Goal: Use online tool/utility: Utilize a website feature to perform a specific function

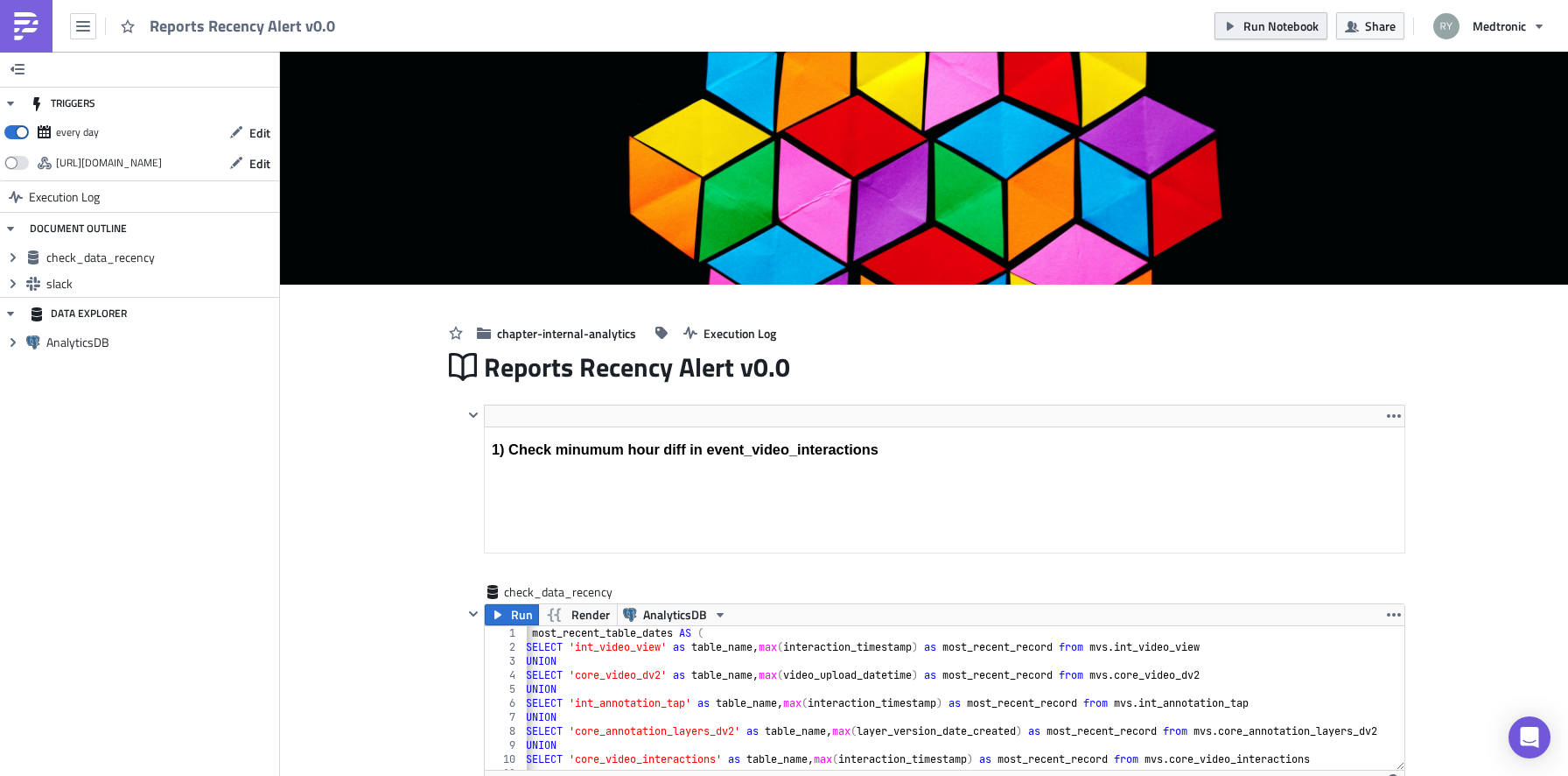
click at [1249, 31] on span "Run Notebook" at bounding box center [1280, 26] width 75 height 19
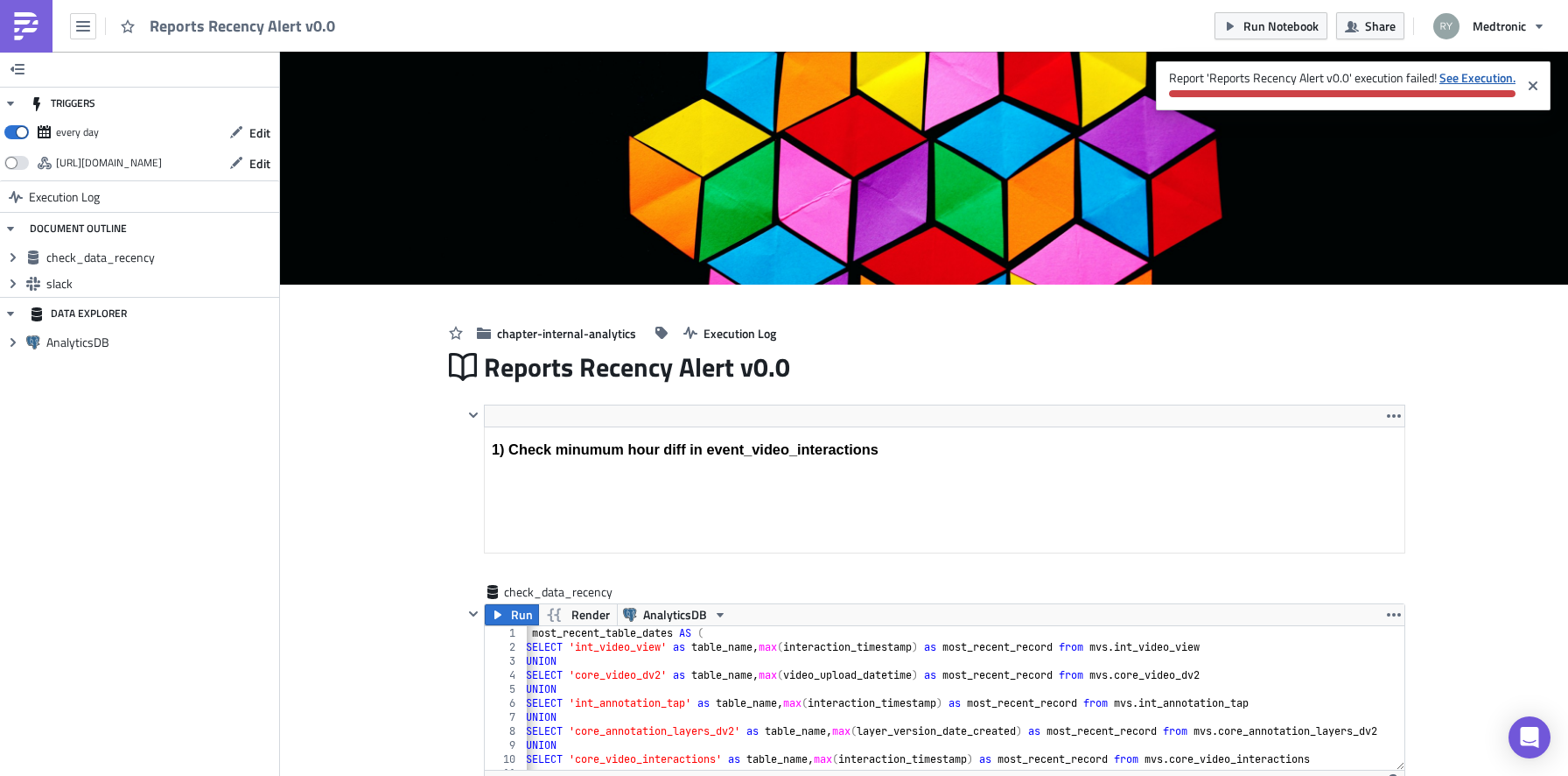
click at [1488, 80] on strong "See Execution." at bounding box center [1477, 78] width 76 height 19
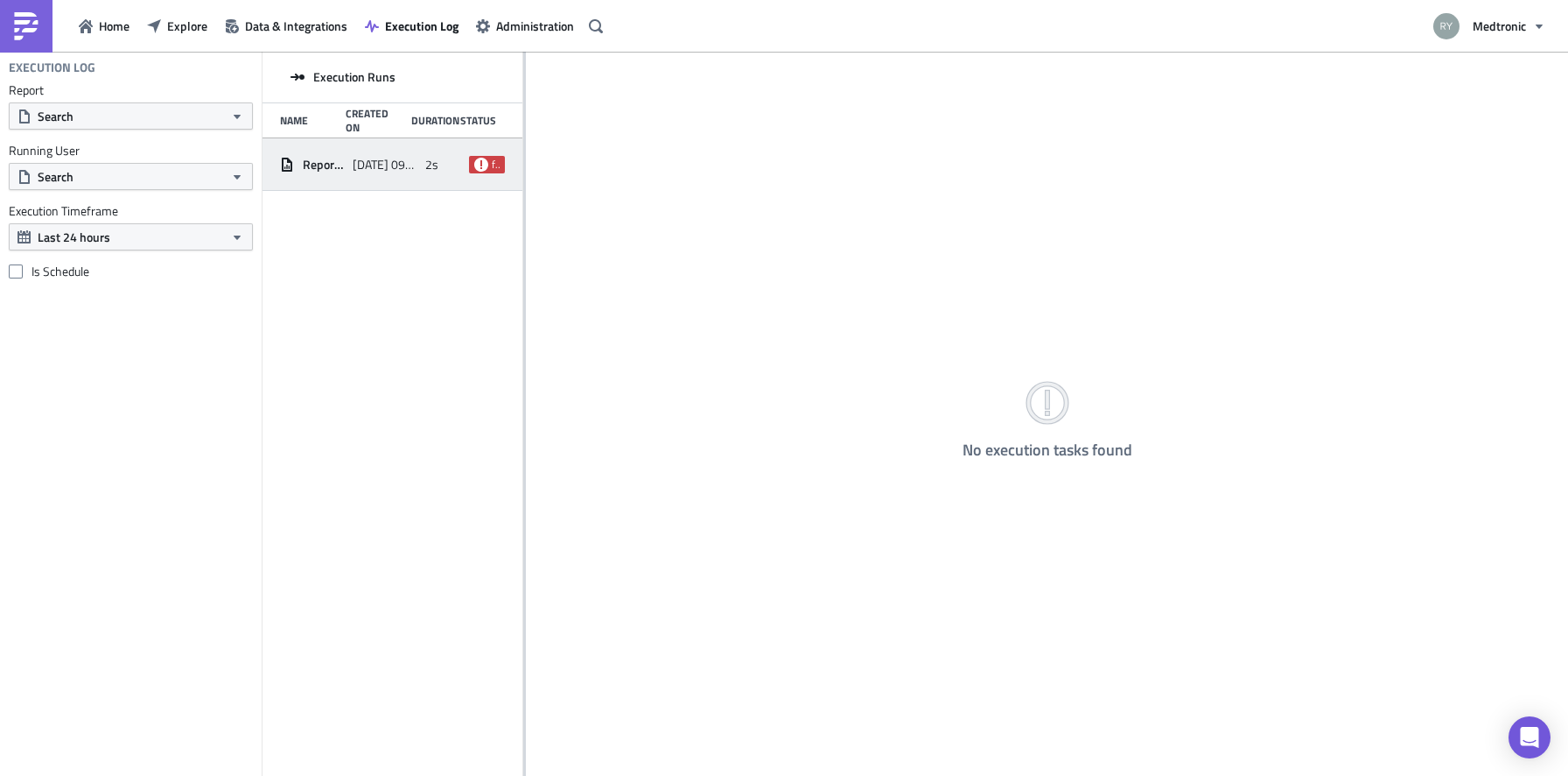
click at [318, 172] on span "Reports Recency Alert v0.0" at bounding box center [323, 164] width 41 height 16
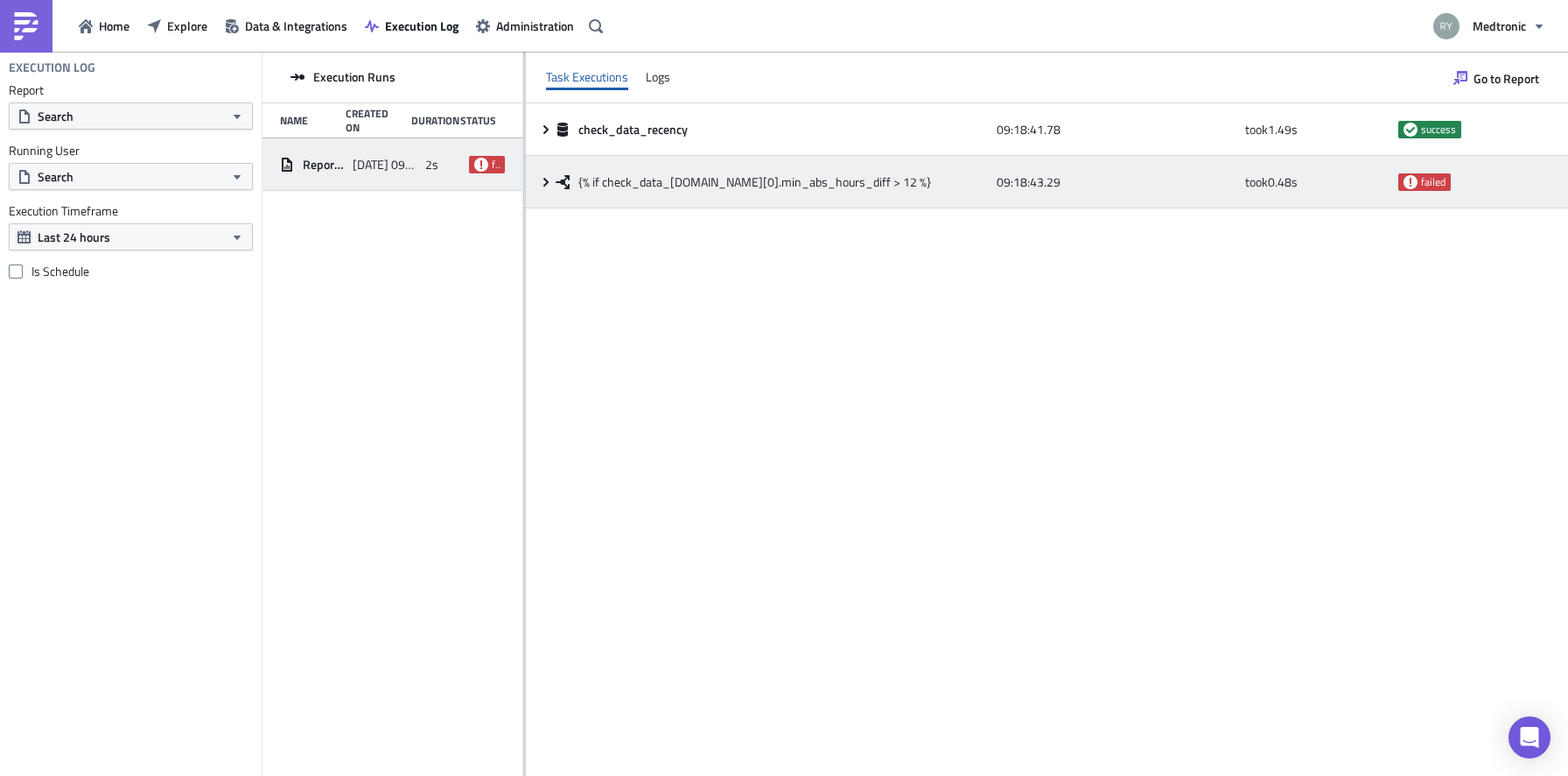
click at [558, 172] on div "{% if check_data_[DOMAIN_NAME][0].min_abs_hours_diff > 12 %}" at bounding box center [771, 182] width 431 height 32
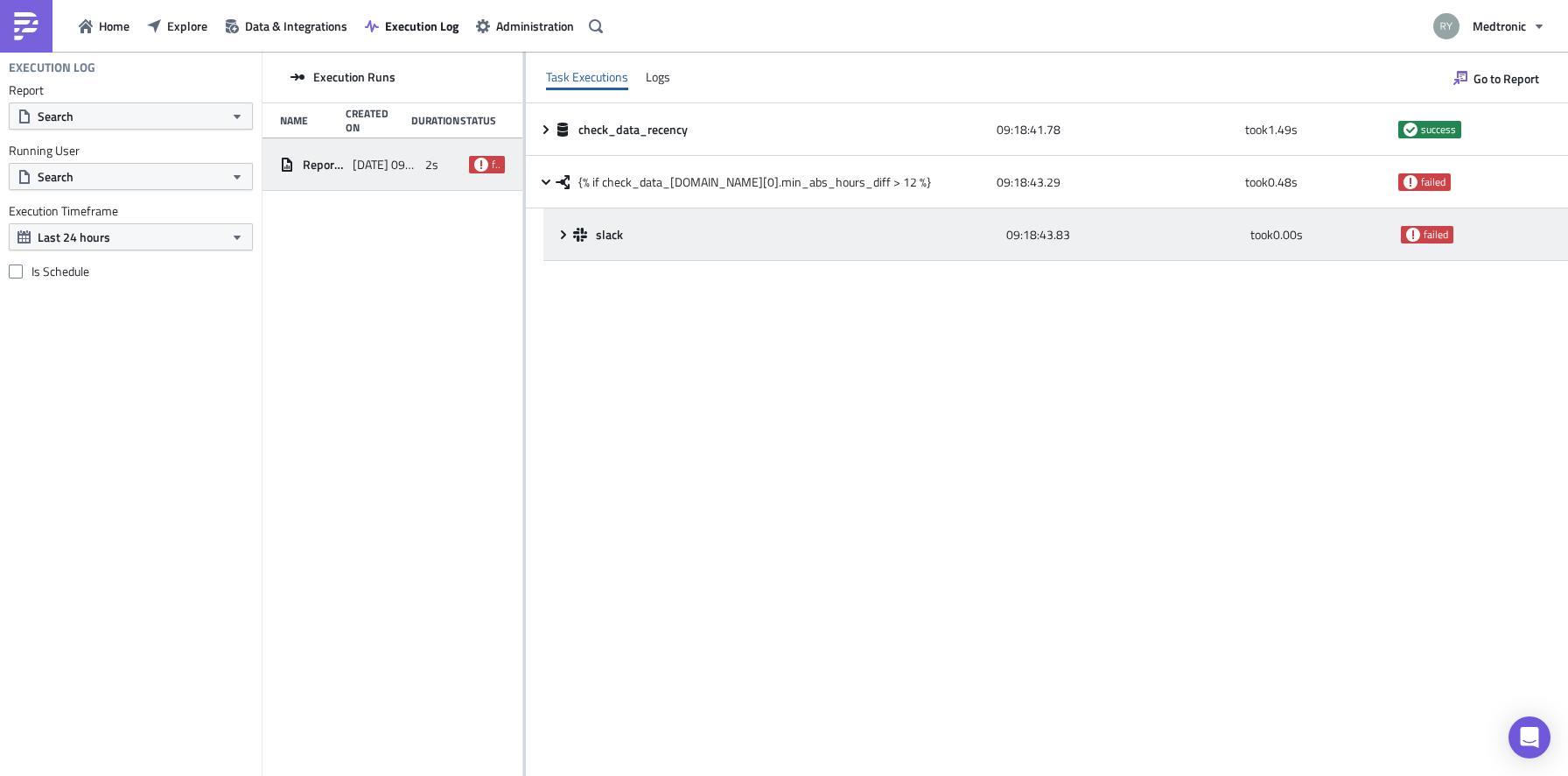
click at [555, 235] on div "slack 09:18:43.83 took 0.00 s failed" at bounding box center [1056, 234] width 1025 height 52
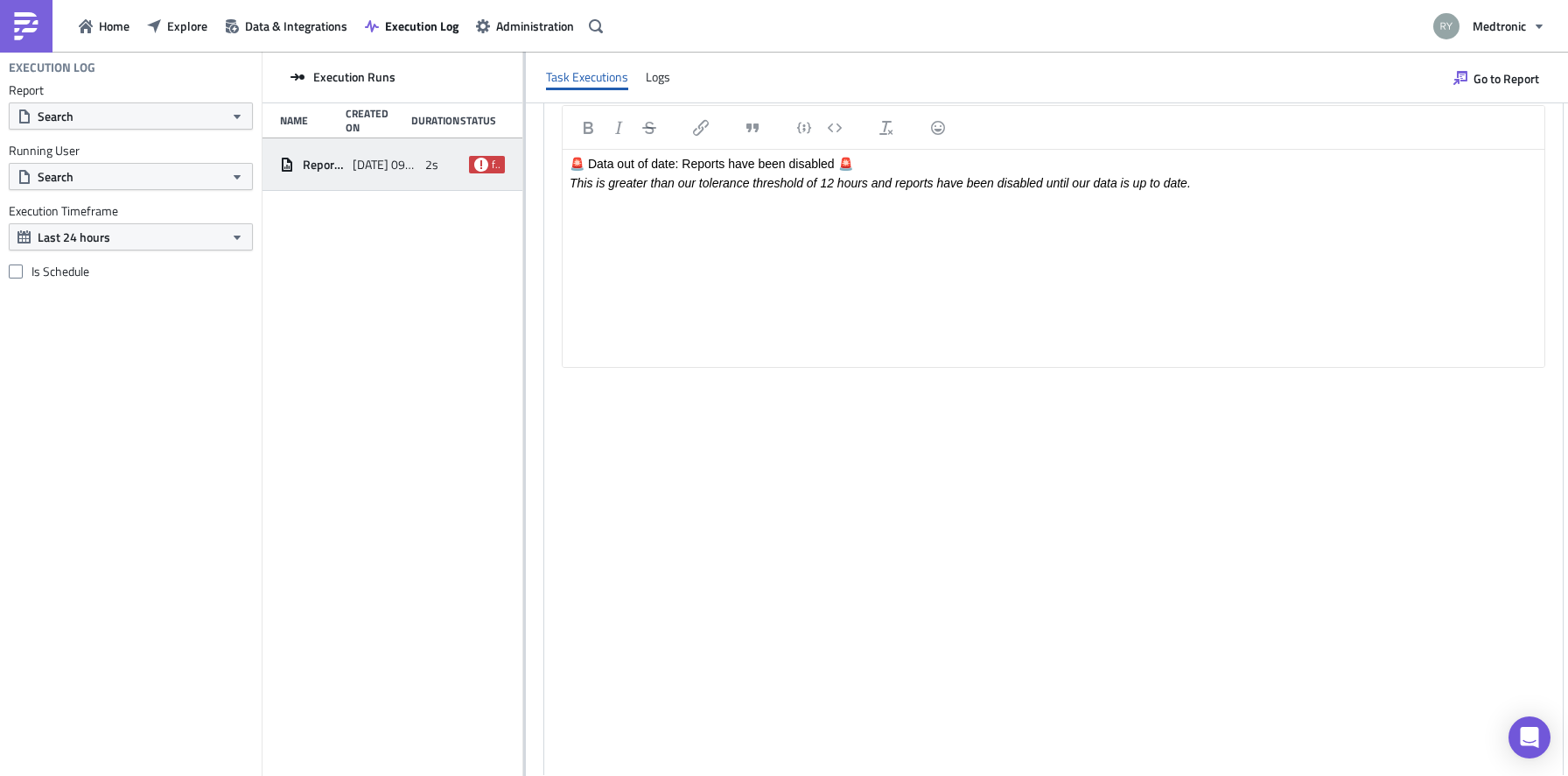
scroll to position [700, 0]
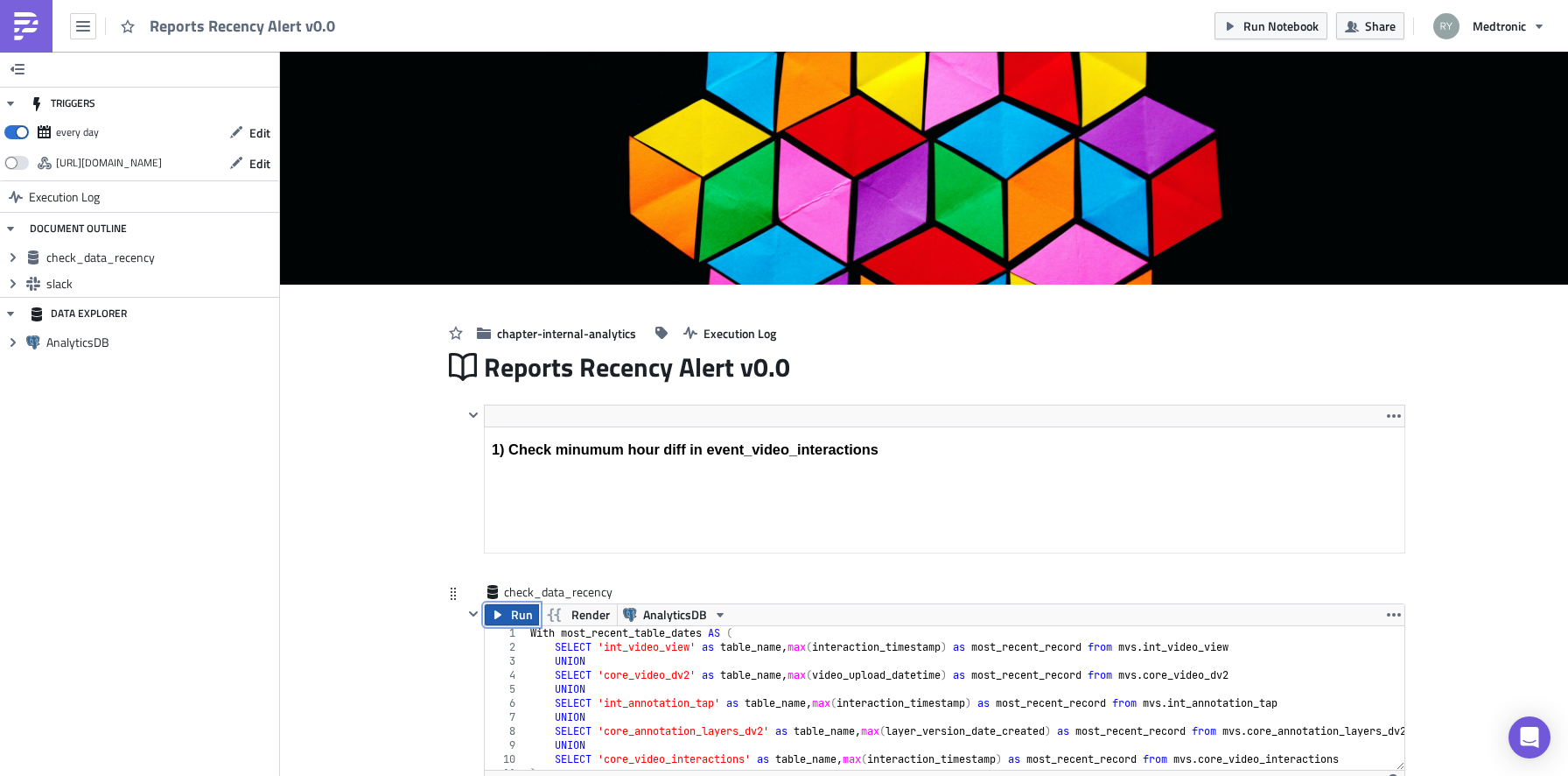
click at [516, 609] on span "Run" at bounding box center [521, 614] width 22 height 21
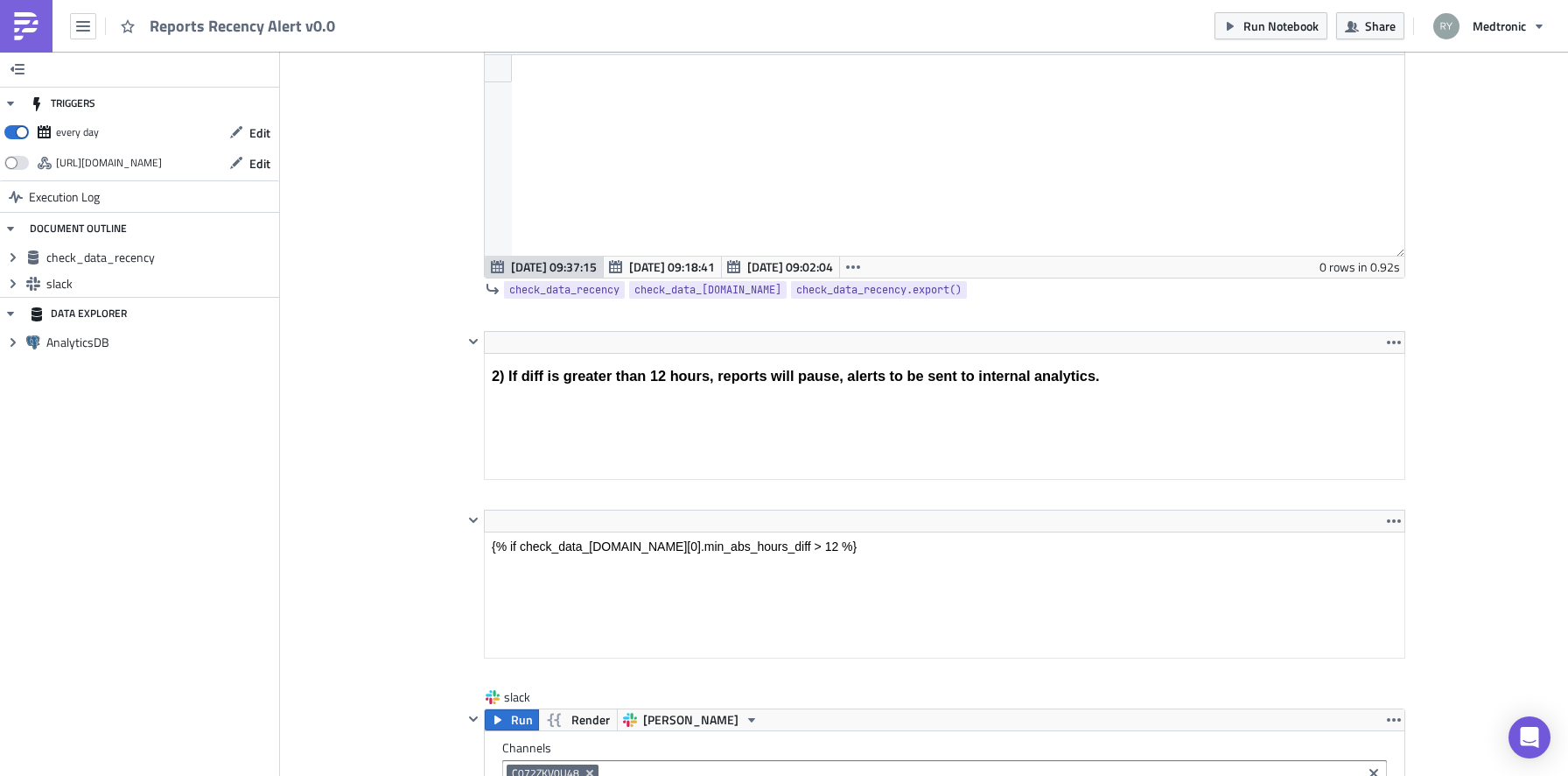
scroll to position [742, 0]
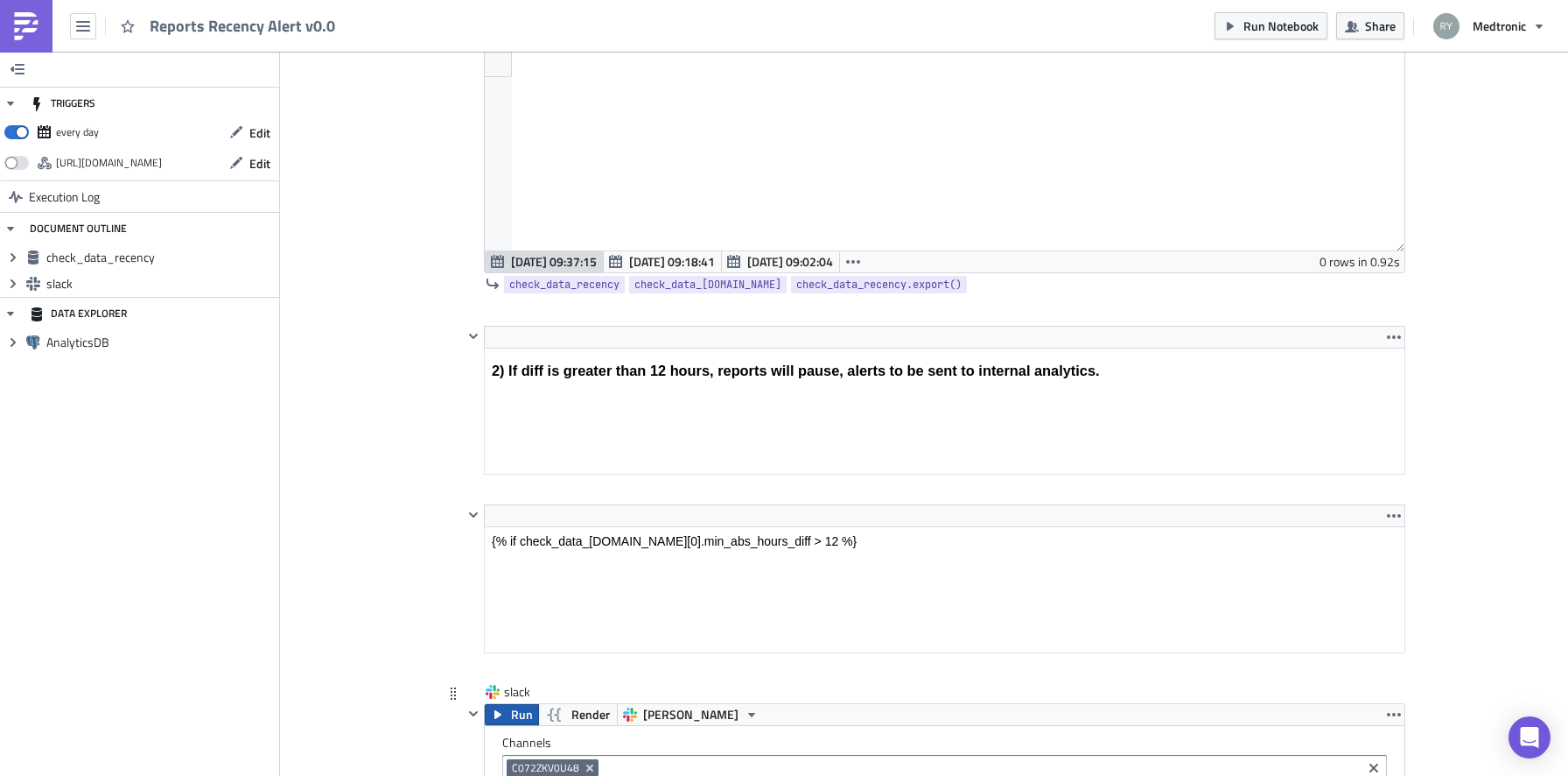
click at [507, 713] on button "Run" at bounding box center [511, 714] width 54 height 21
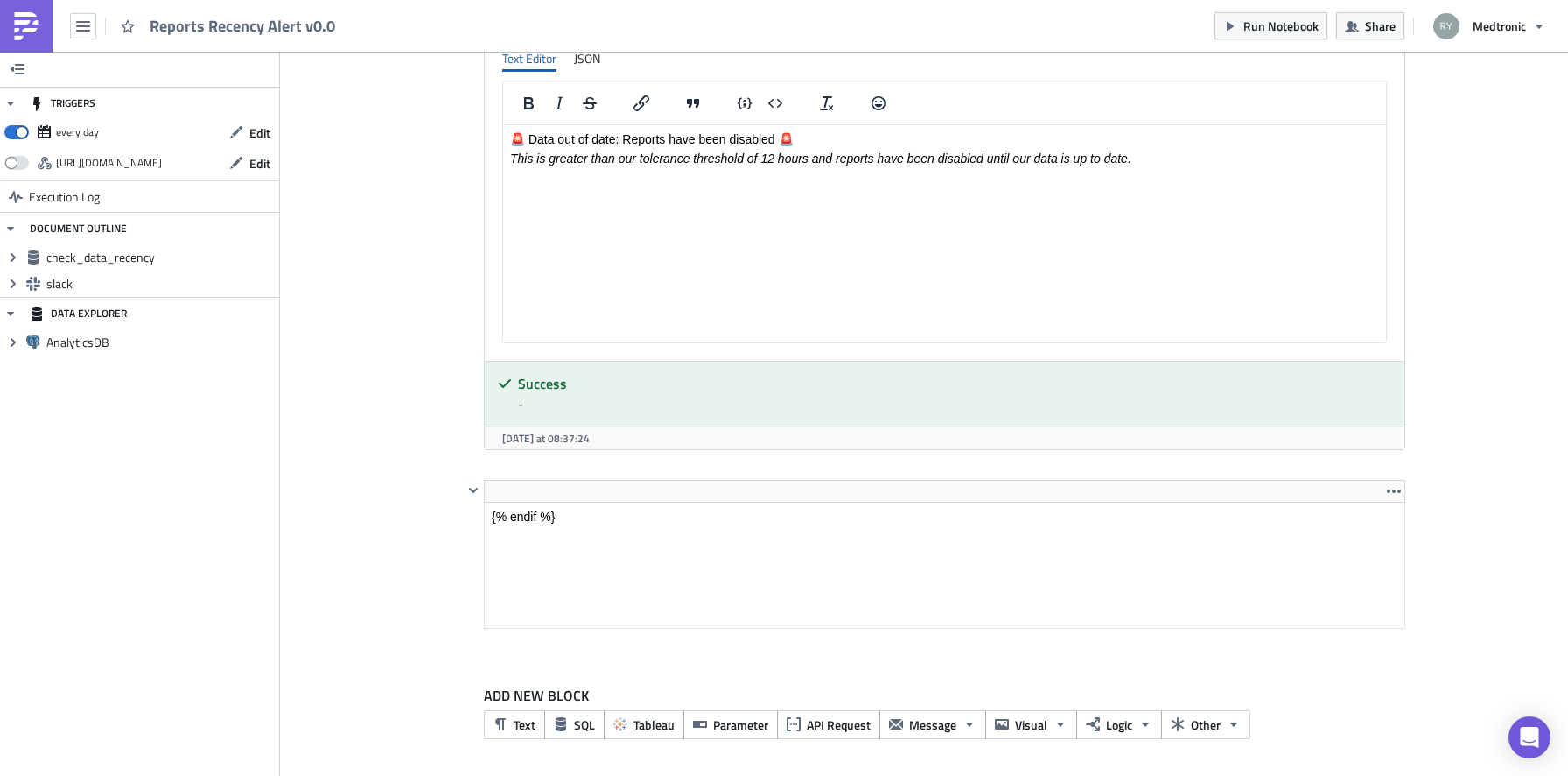
scroll to position [1839, 0]
